Goal: Navigation & Orientation: Find specific page/section

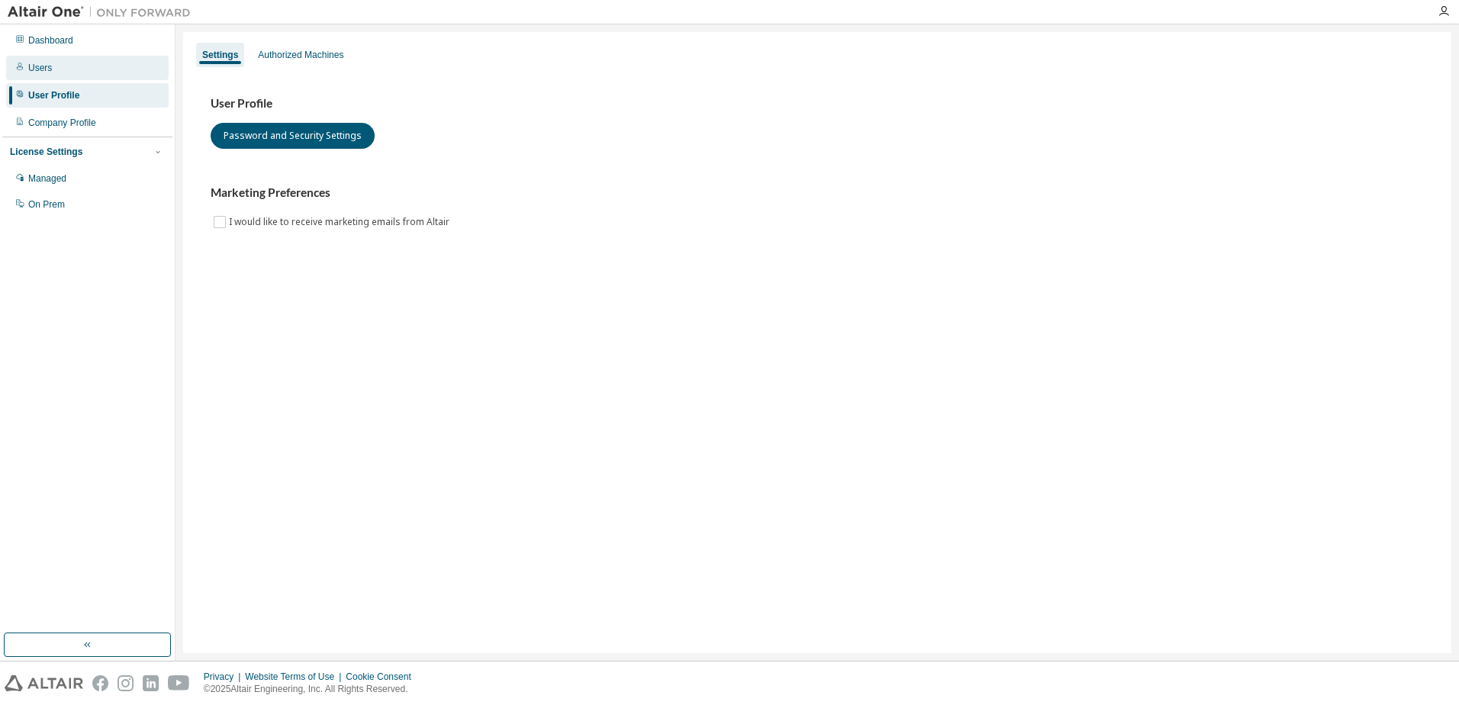
click at [65, 76] on div "Users" at bounding box center [87, 68] width 163 height 24
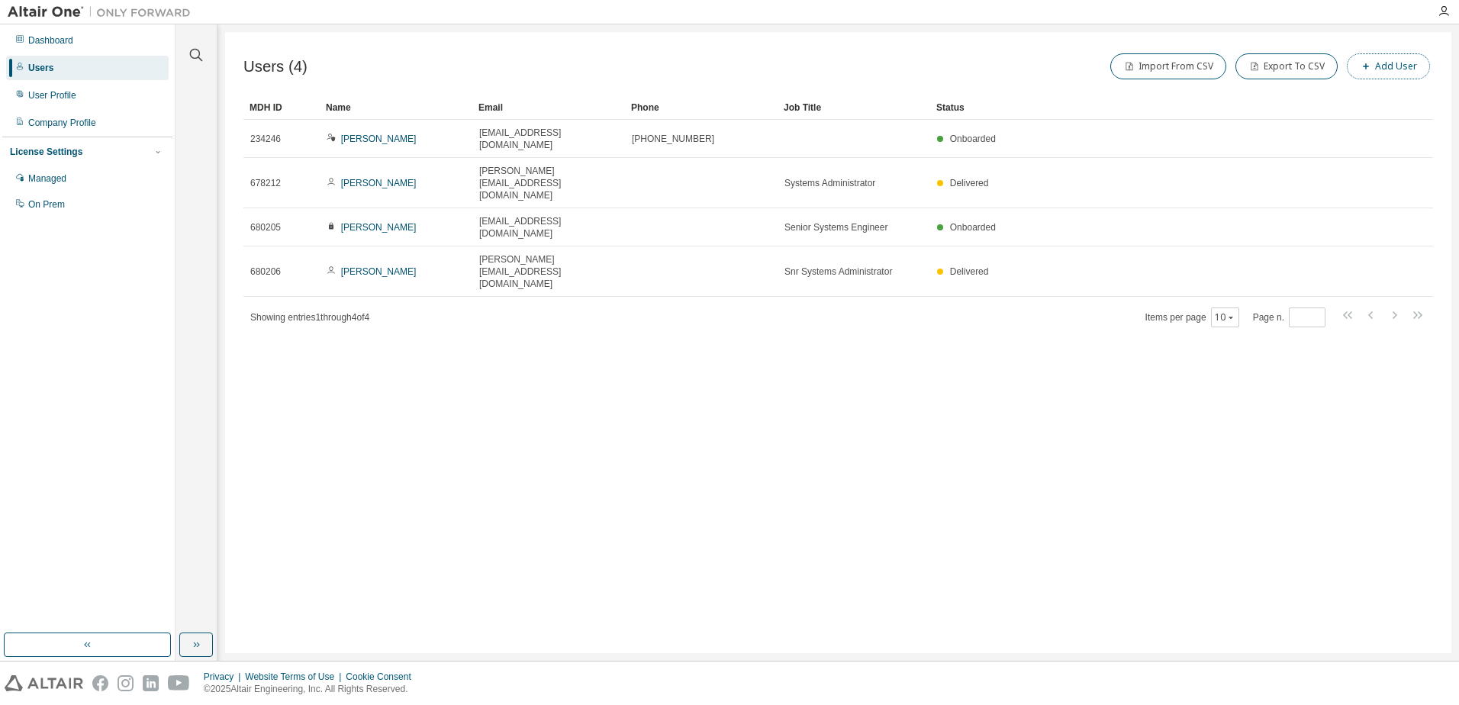
click at [1377, 64] on button "Add User" at bounding box center [1388, 66] width 83 height 26
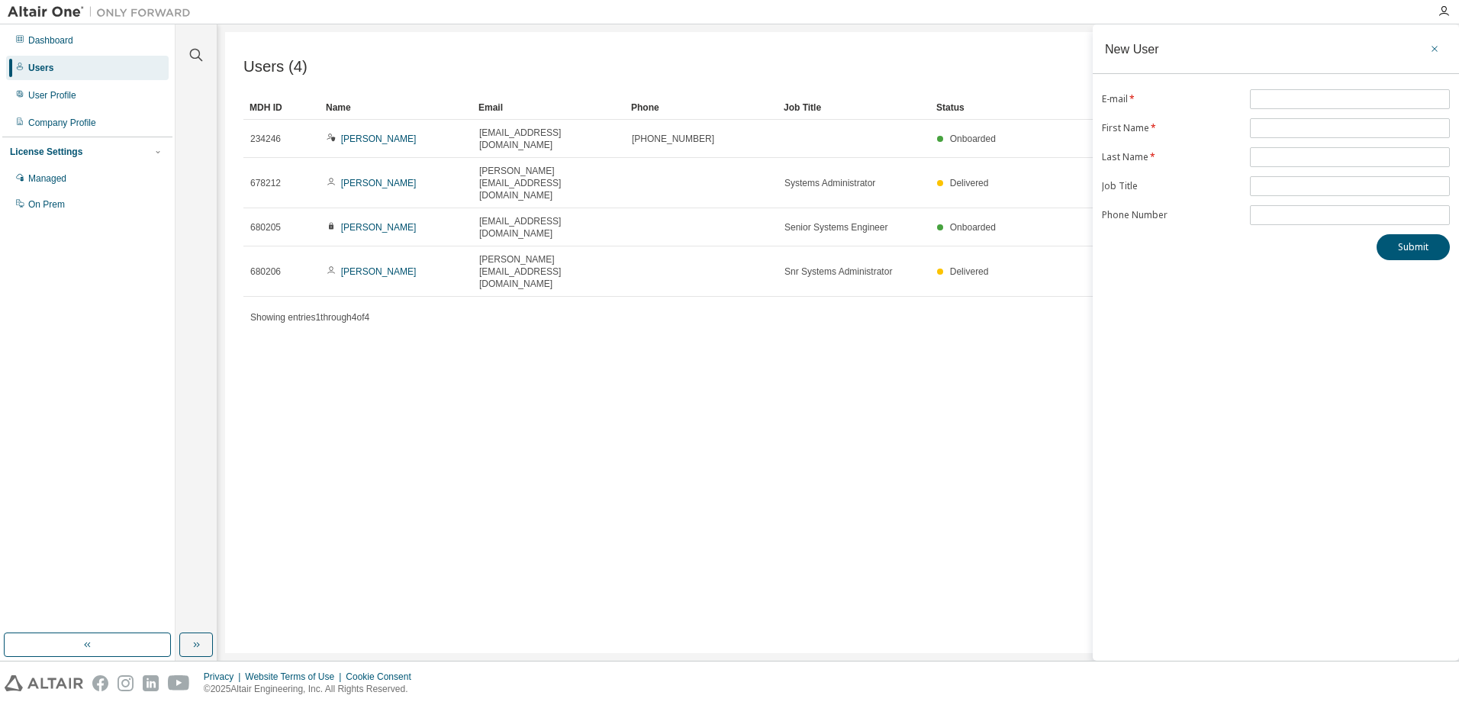
click at [1435, 49] on icon "button" at bounding box center [1434, 49] width 11 height 12
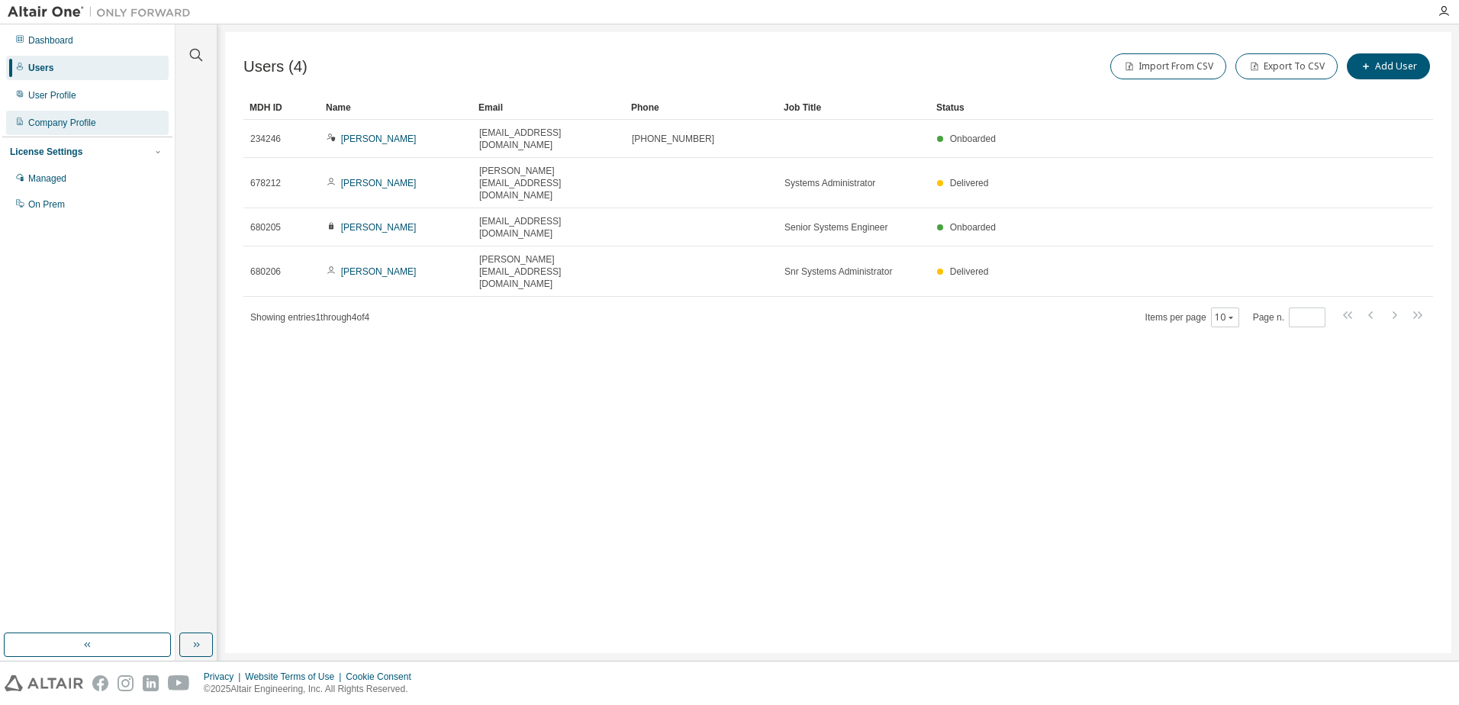
click at [76, 127] on div "Company Profile" at bounding box center [62, 123] width 68 height 12
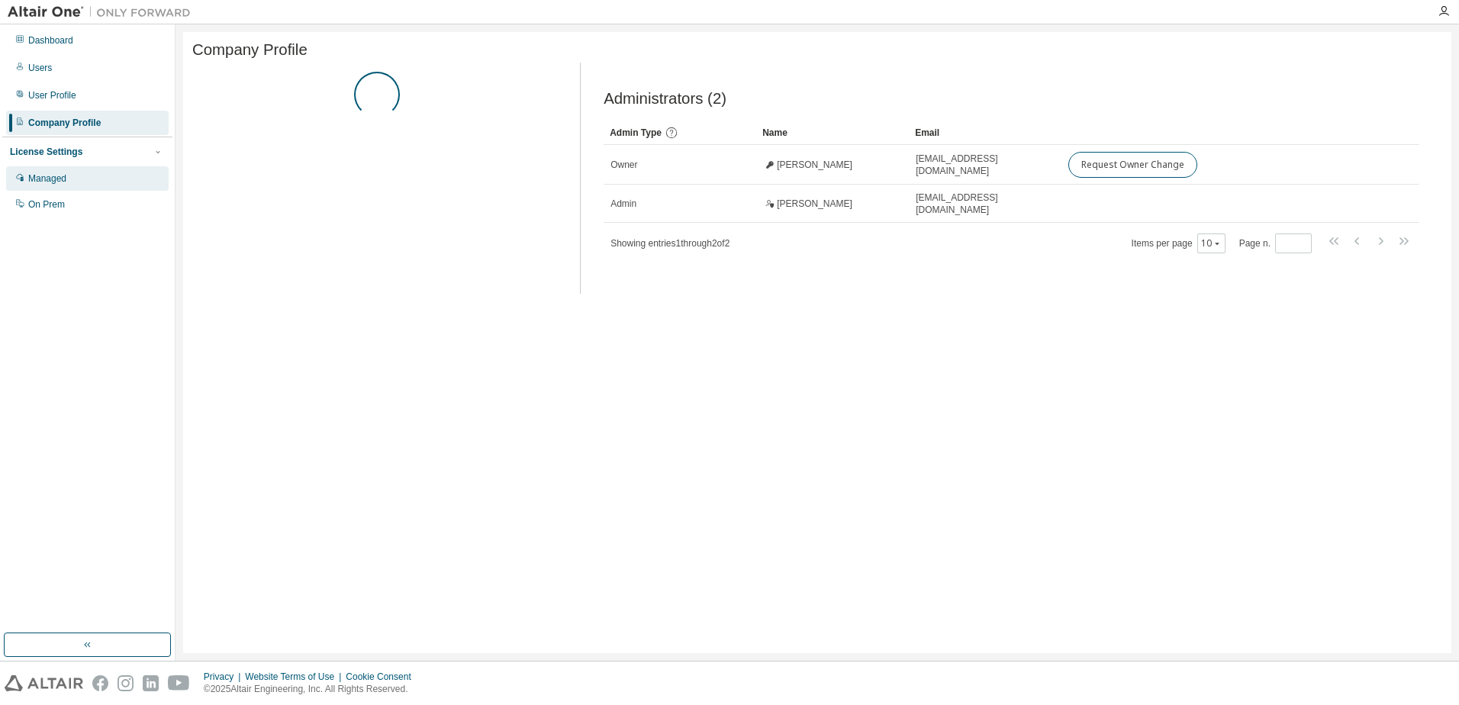
click at [67, 167] on div "Managed" at bounding box center [87, 178] width 163 height 24
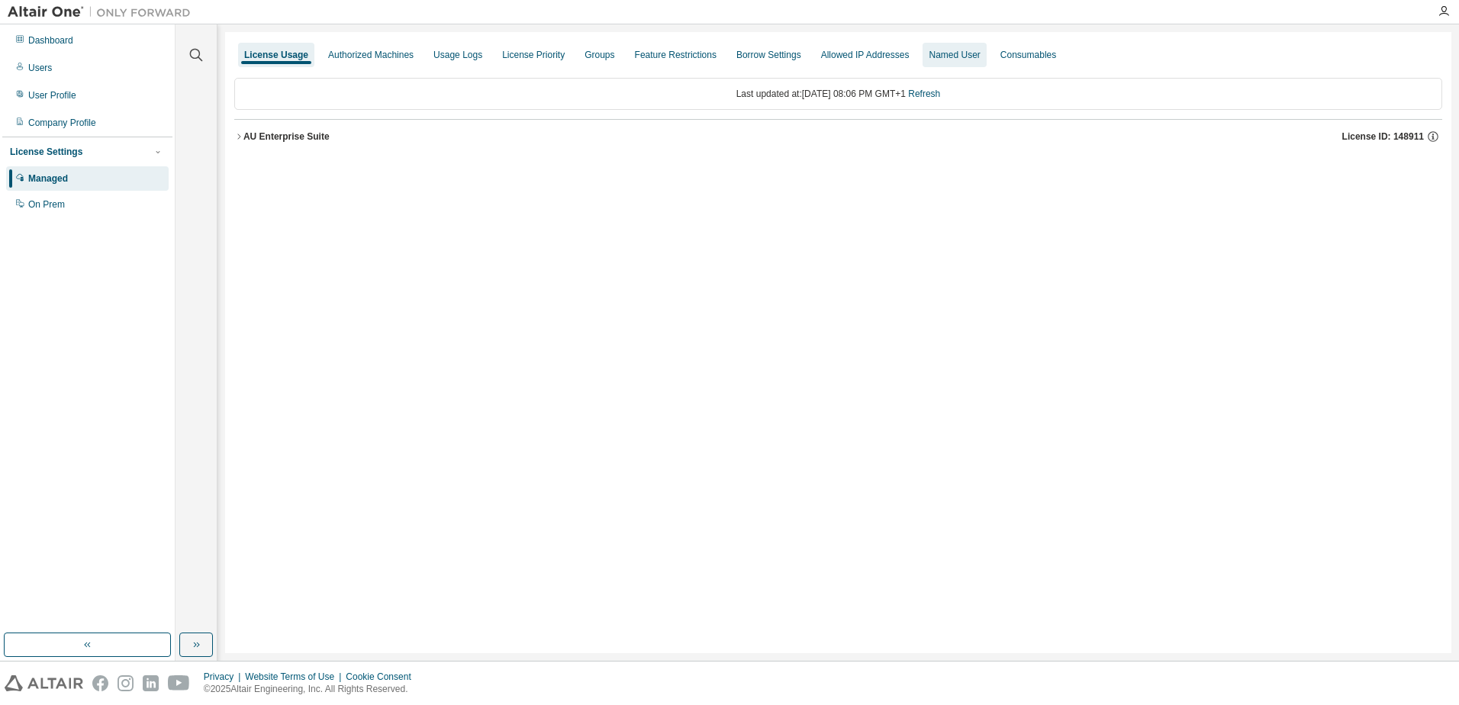
click at [942, 57] on div "Named User" at bounding box center [954, 55] width 51 height 12
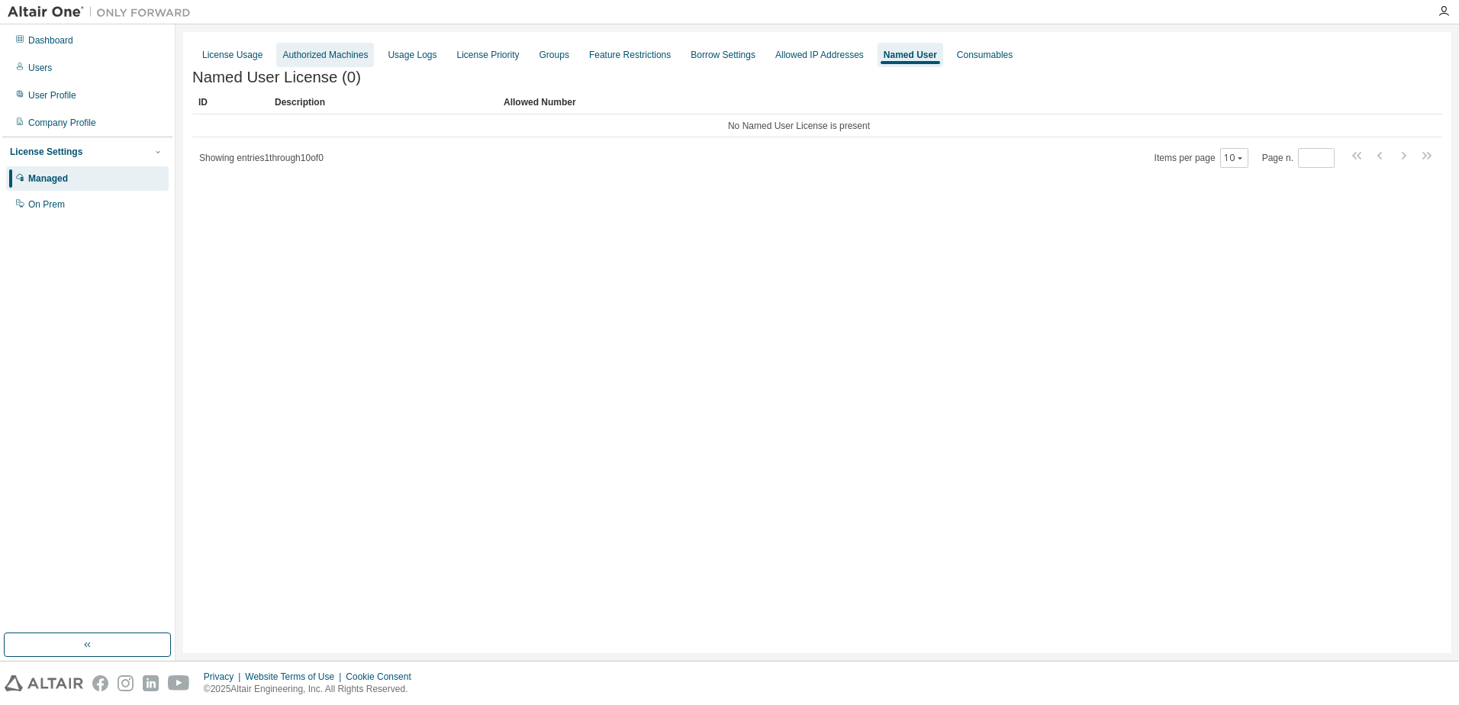
click at [315, 61] on div "Authorized Machines" at bounding box center [325, 55] width 98 height 24
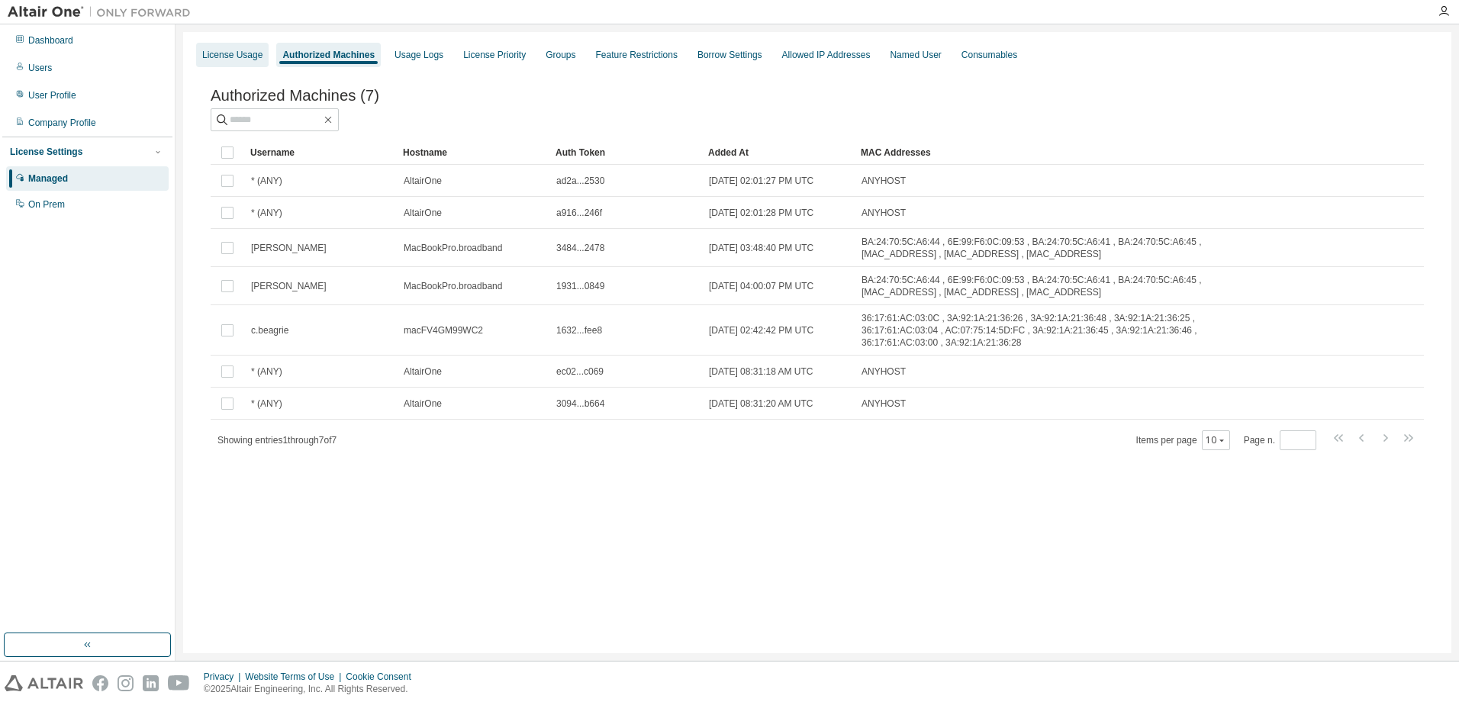
click at [249, 54] on div "License Usage" at bounding box center [232, 55] width 60 height 12
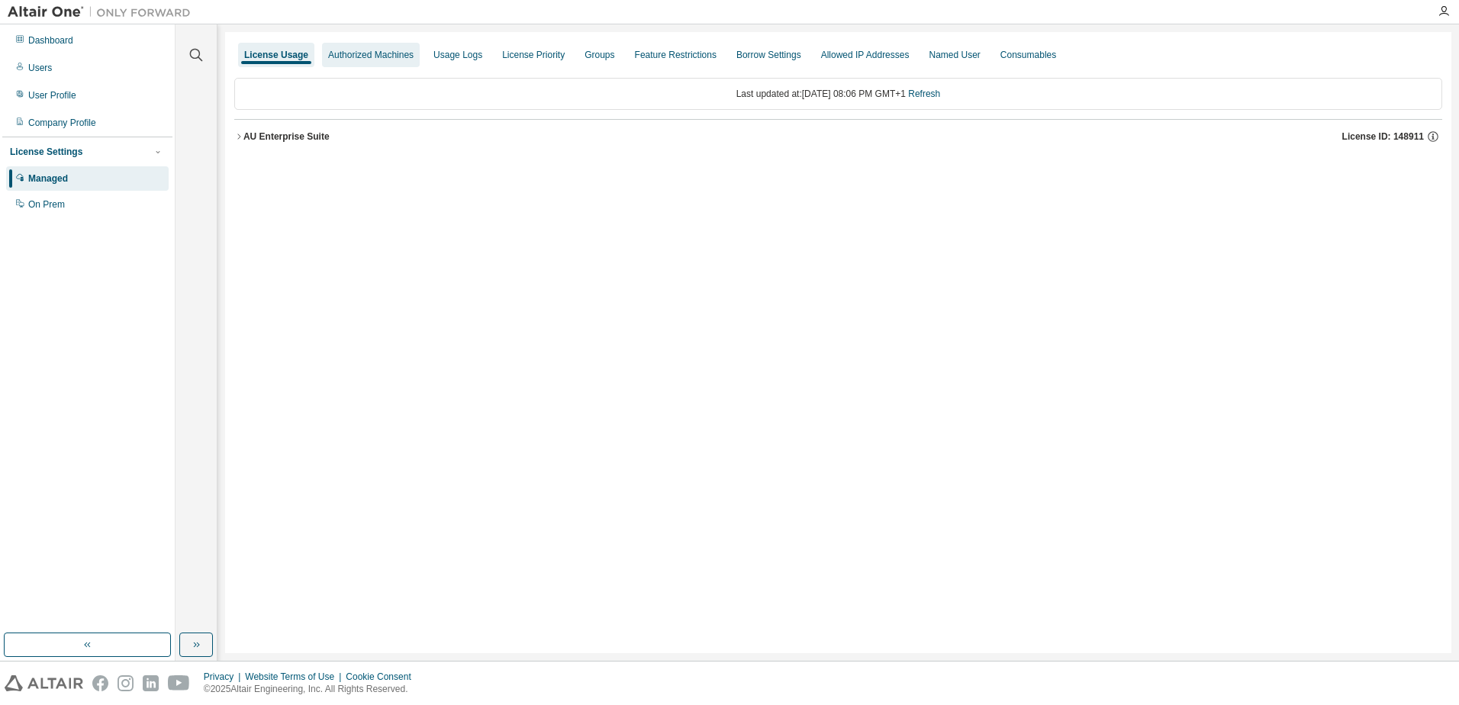
click at [340, 53] on div "Authorized Machines" at bounding box center [370, 55] width 85 height 12
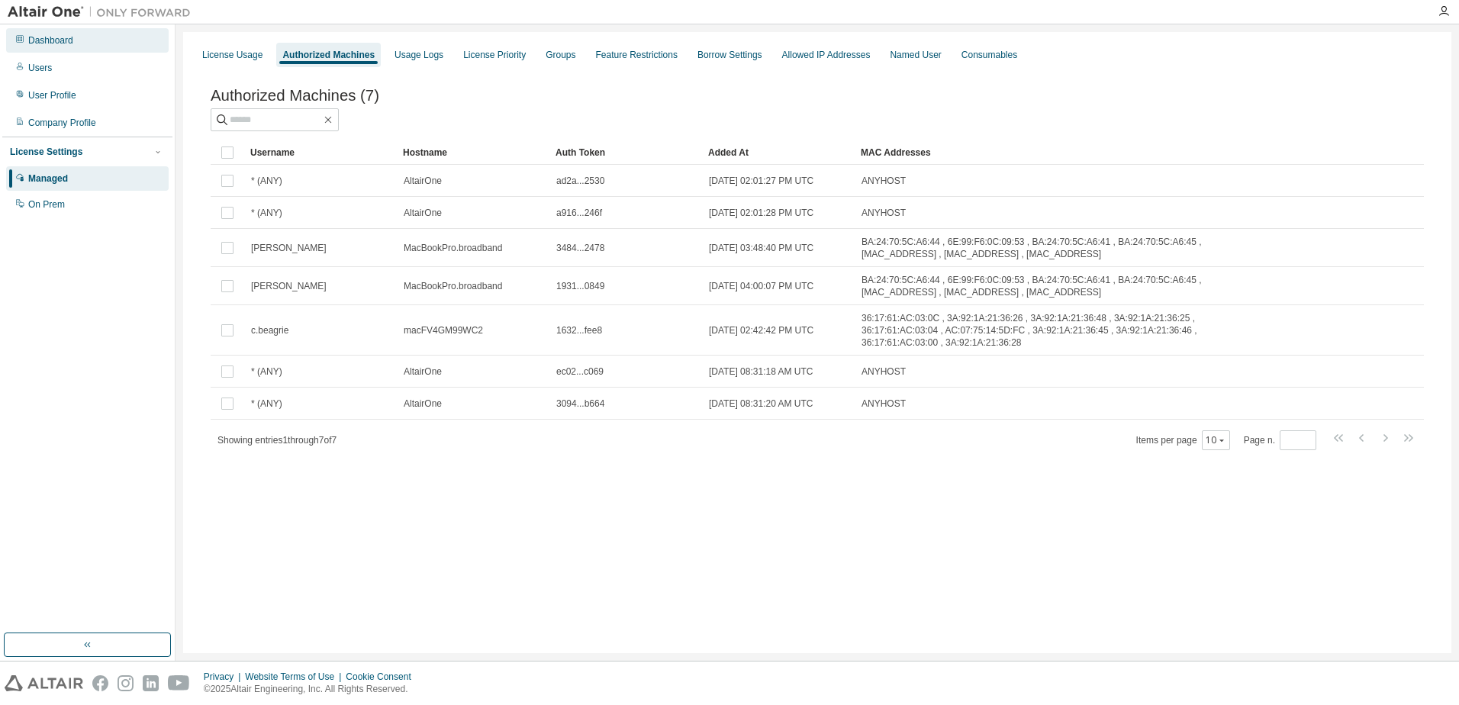
click at [85, 35] on div "Dashboard" at bounding box center [87, 40] width 163 height 24
